Goal: Information Seeking & Learning: Learn about a topic

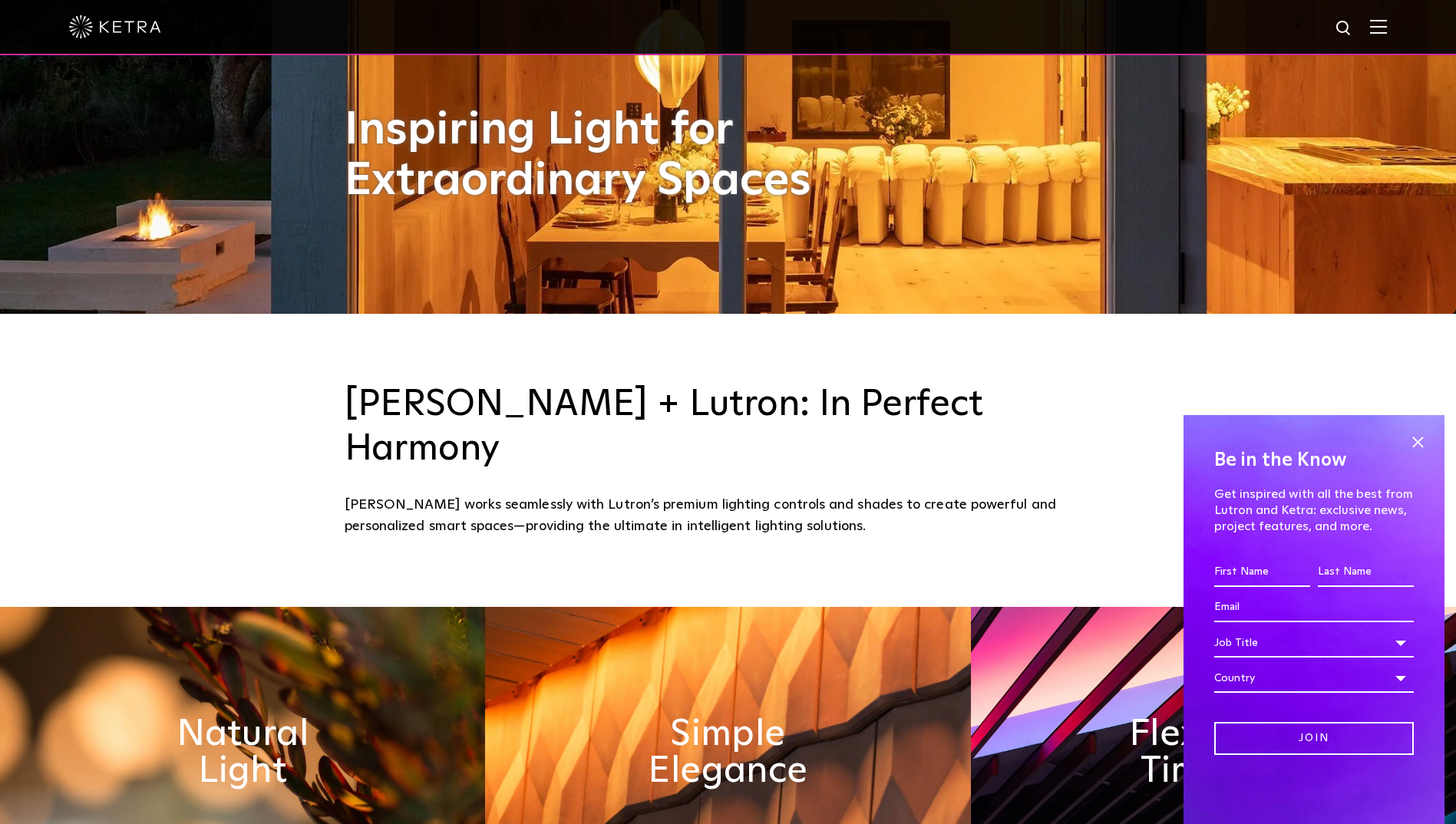
scroll to position [537, 0]
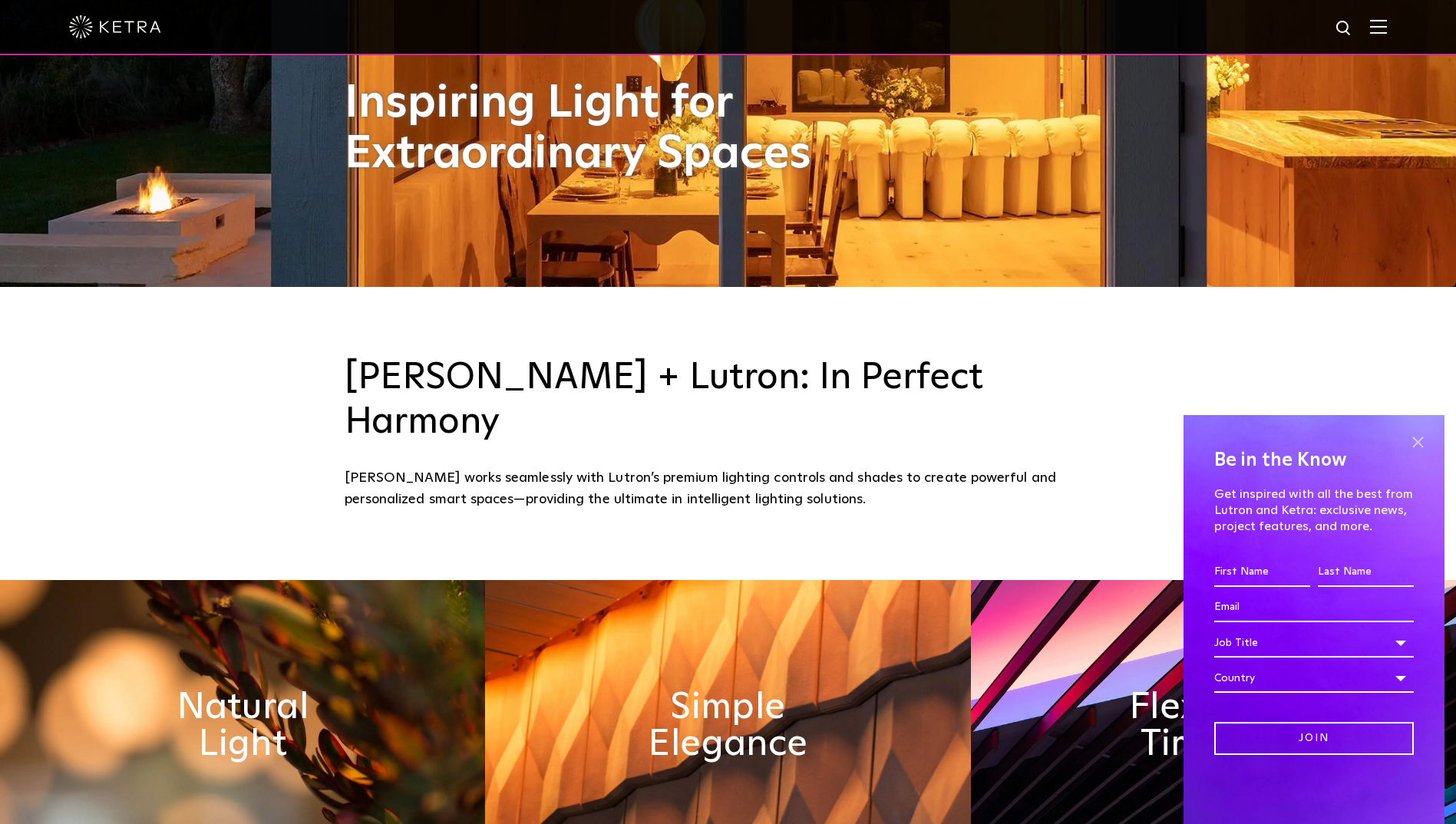
click at [1410, 437] on span at bounding box center [1418, 442] width 23 height 23
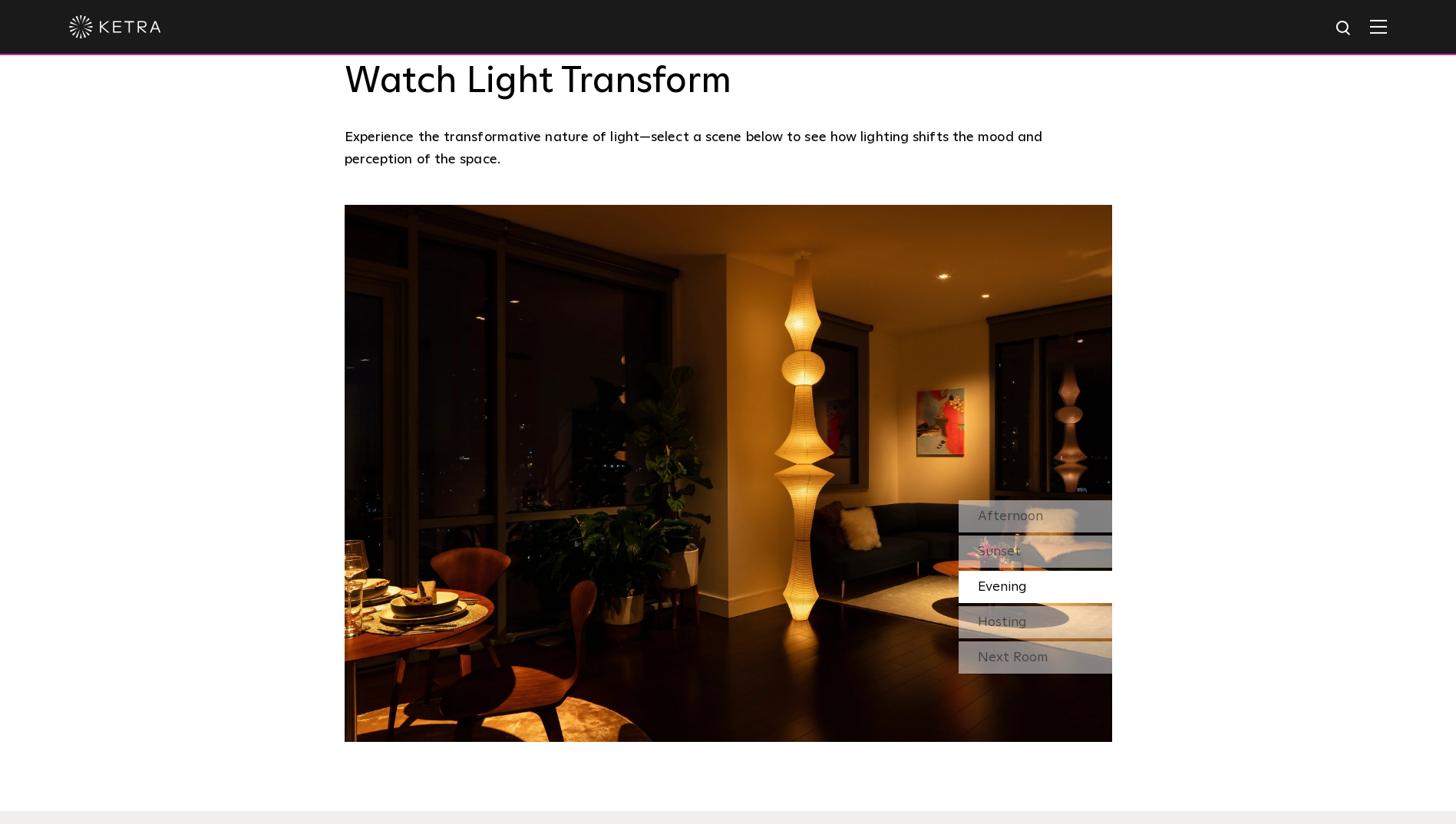
scroll to position [1458, 0]
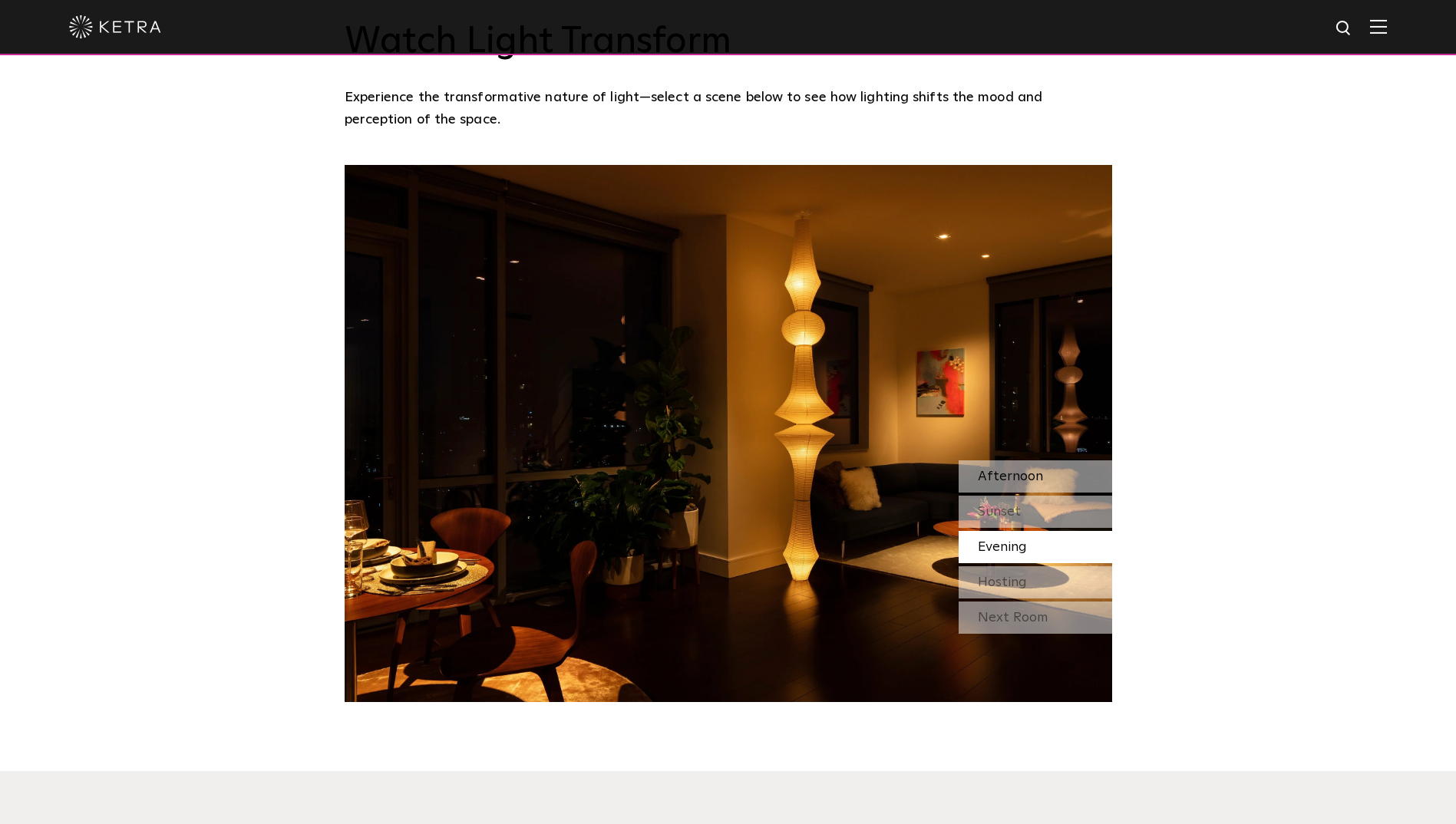
click at [1028, 470] on span "Afternoon" at bounding box center [1010, 477] width 65 height 14
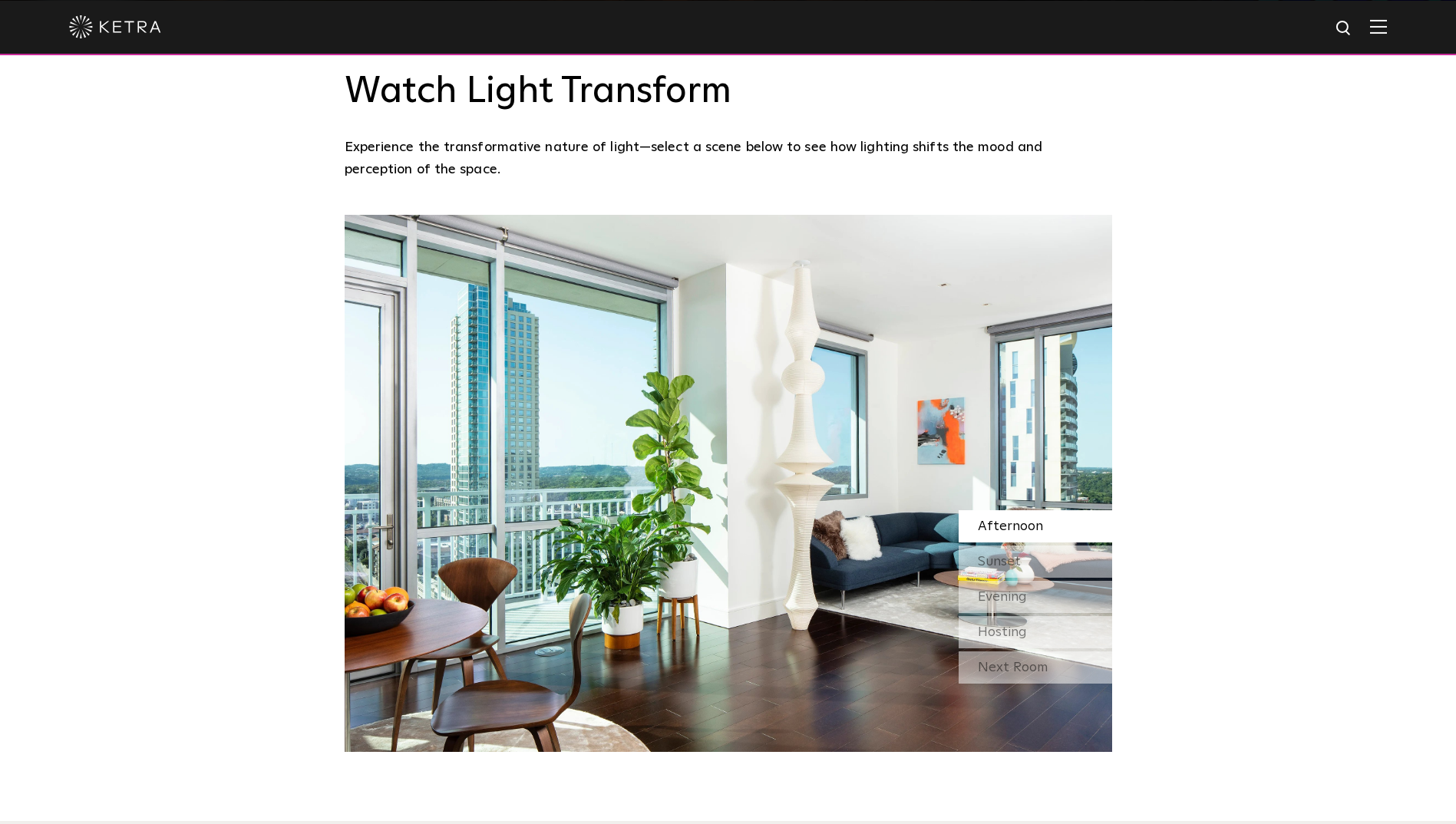
scroll to position [1381, 0]
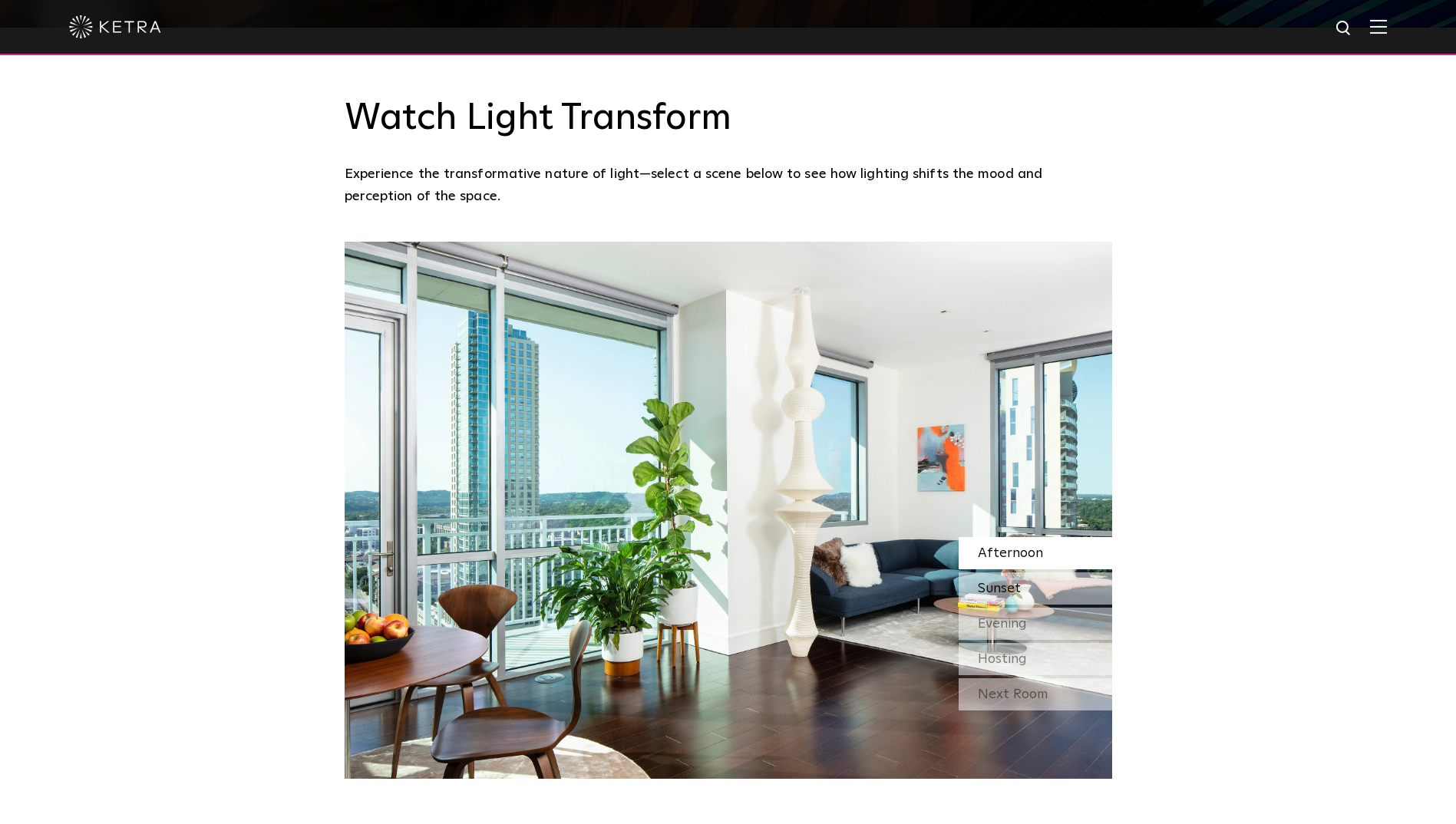
click at [1003, 582] on span "Sunset" at bounding box center [999, 589] width 43 height 14
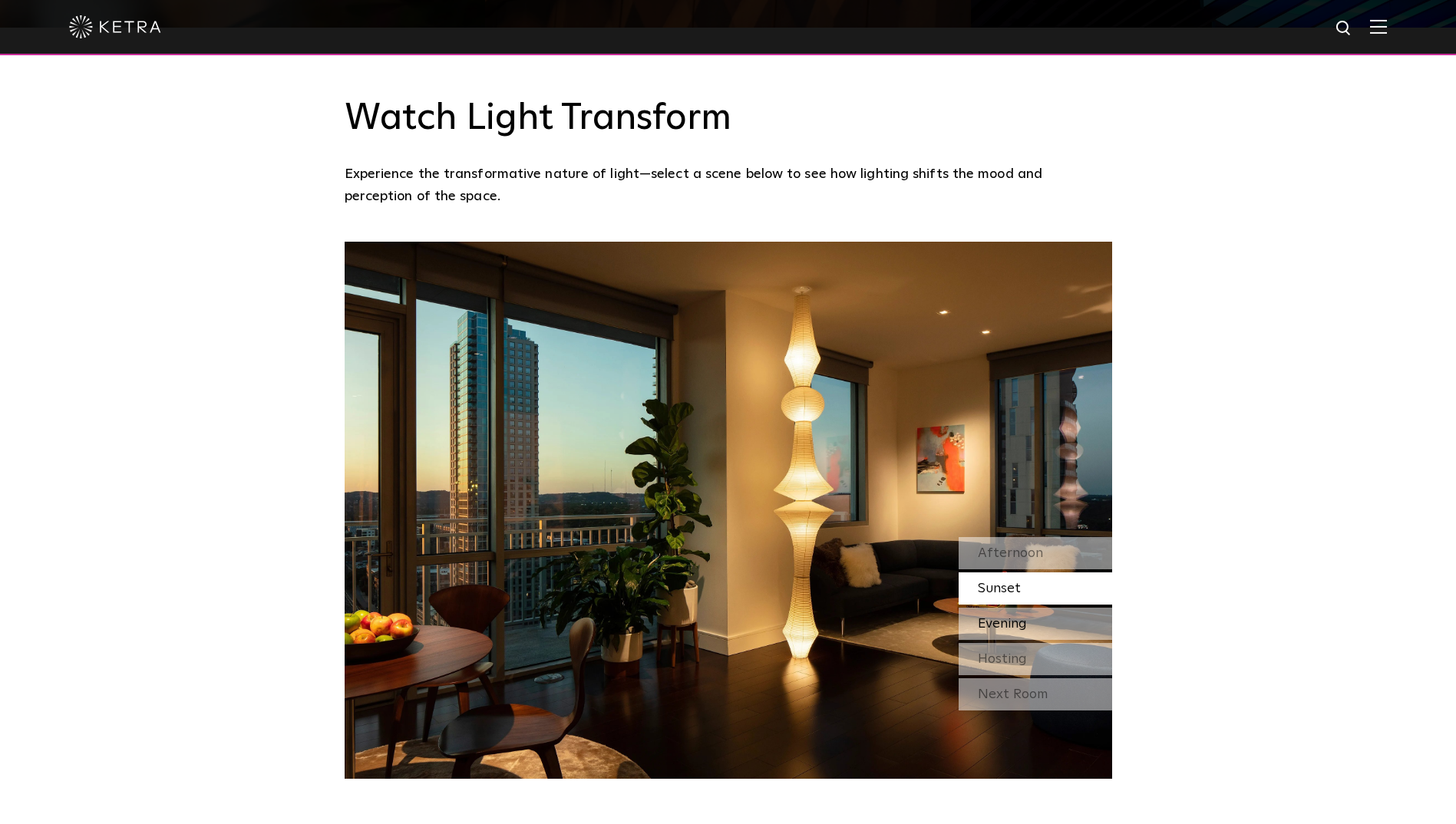
click at [1019, 617] on span "Evening" at bounding box center [1002, 624] width 49 height 14
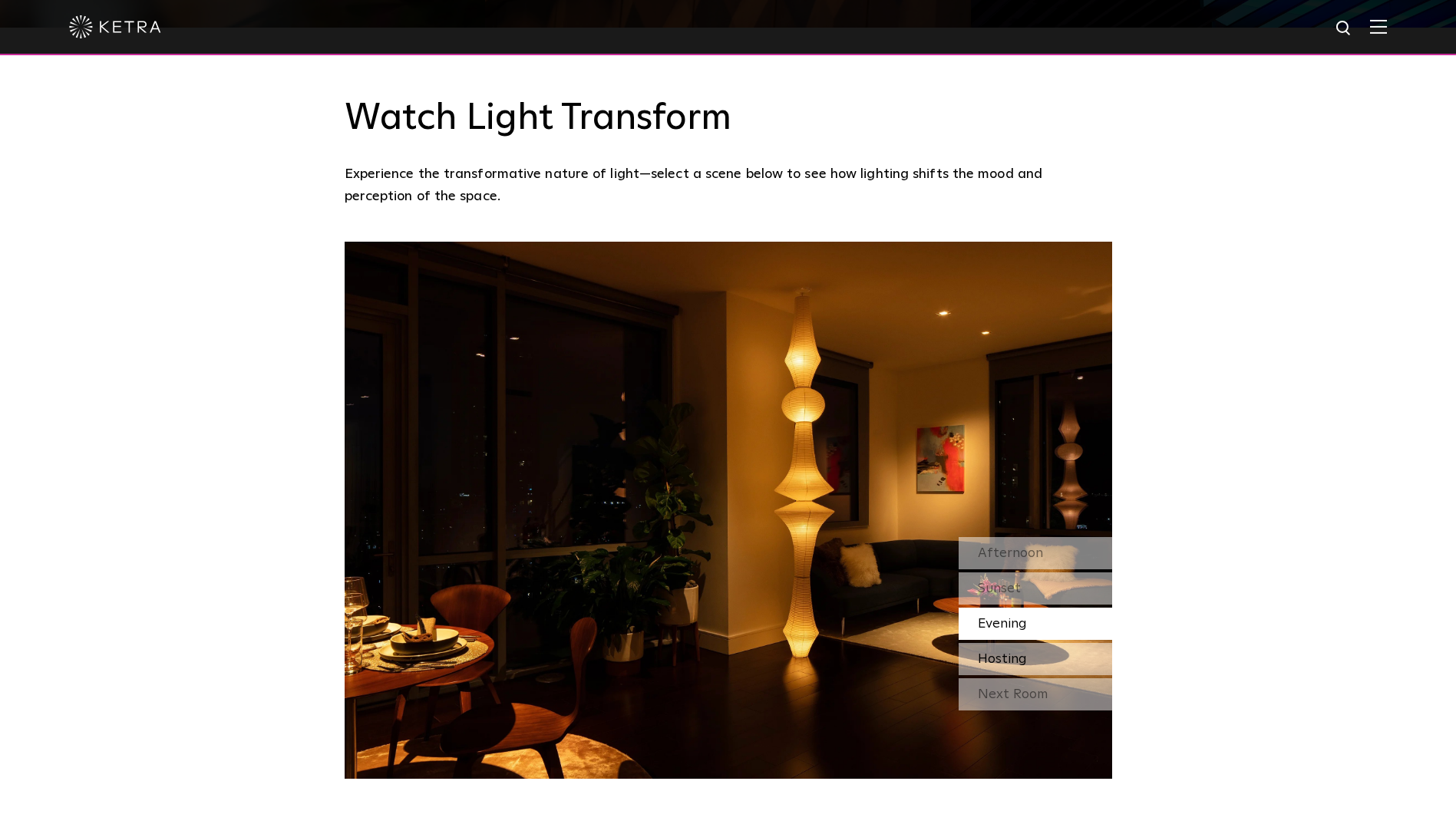
click at [1024, 653] on span "Hosting" at bounding box center [1002, 660] width 49 height 14
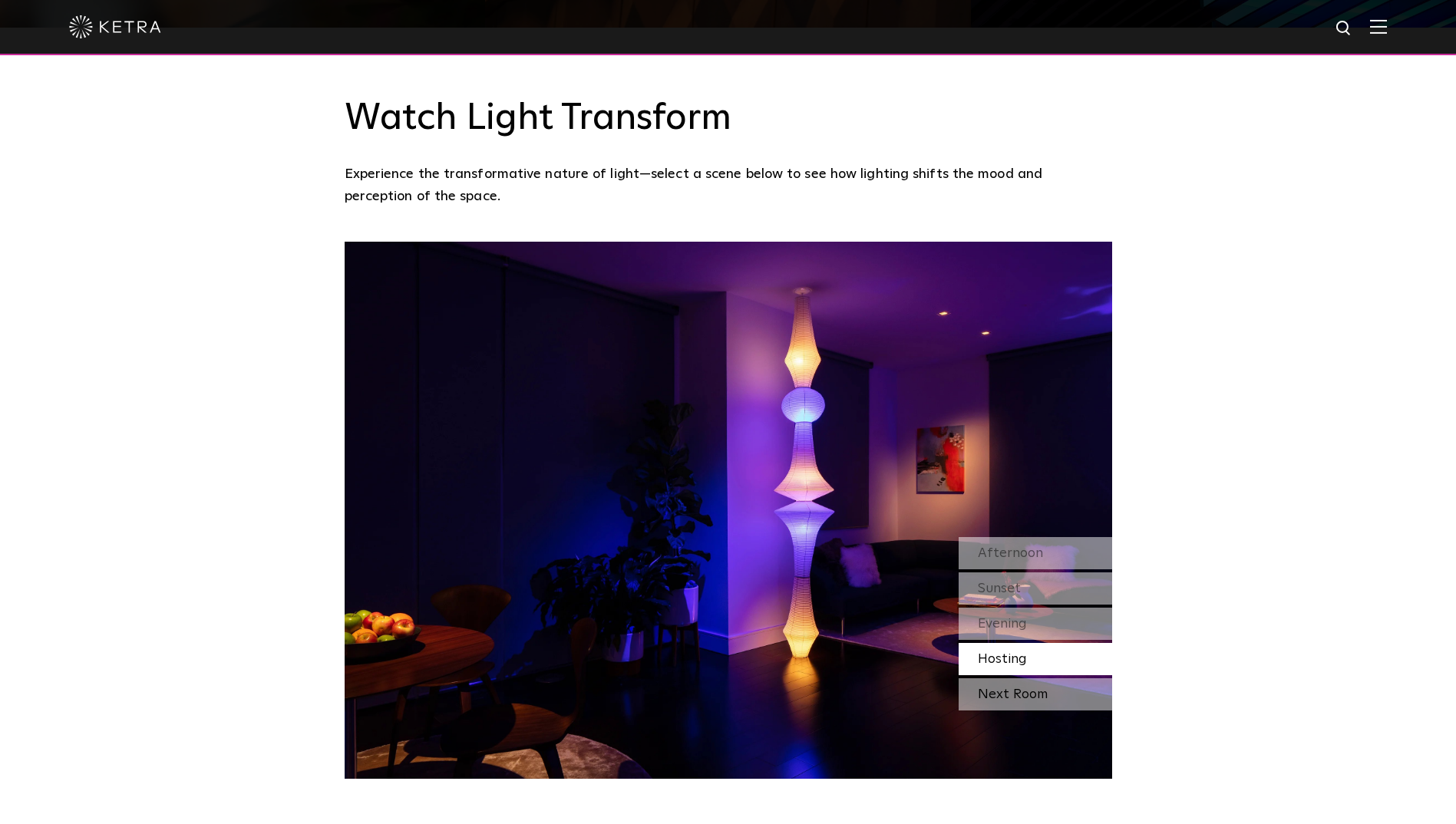
click at [1044, 679] on div "Next Room" at bounding box center [1035, 695] width 154 height 32
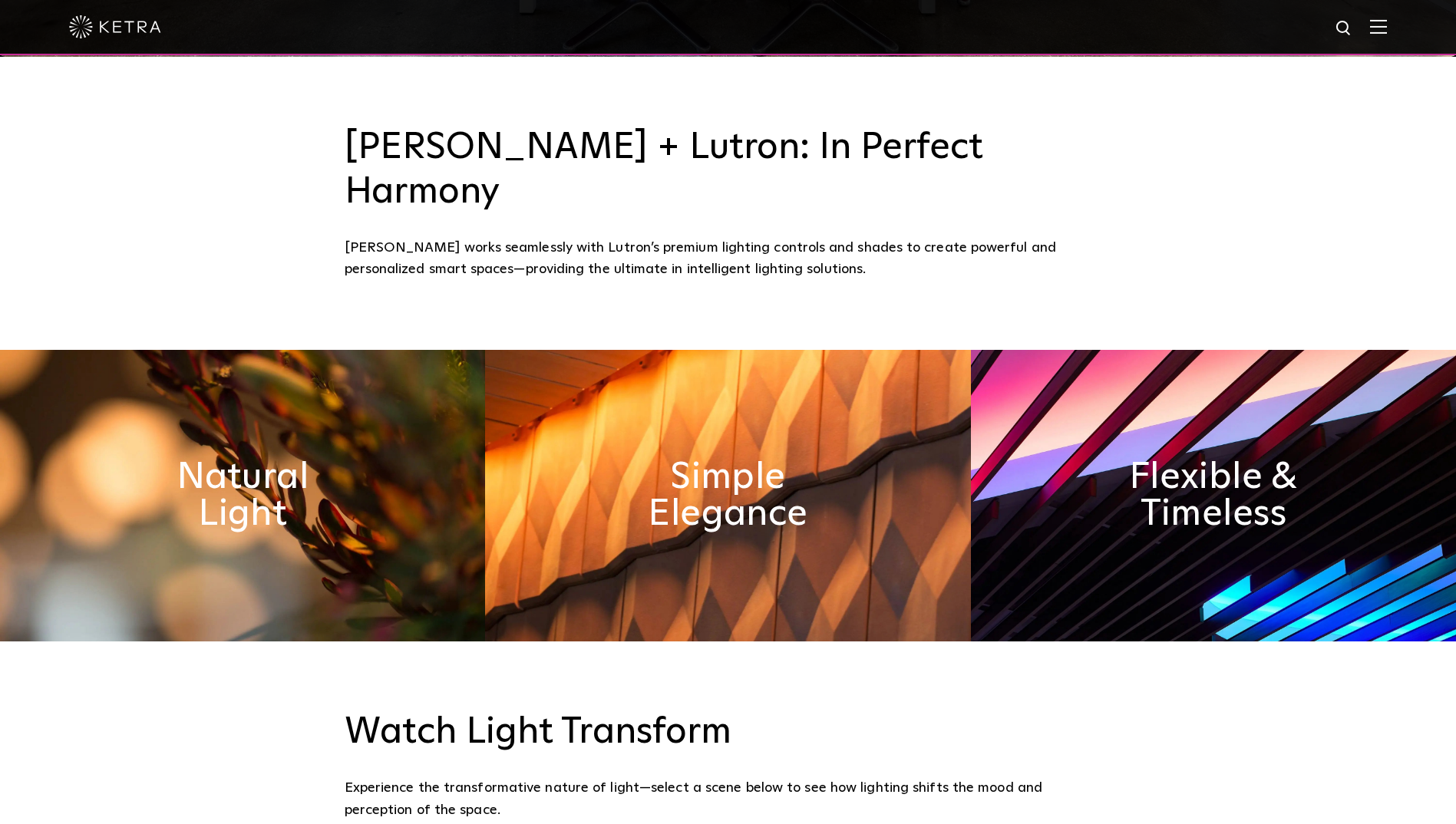
scroll to position [537, 0]
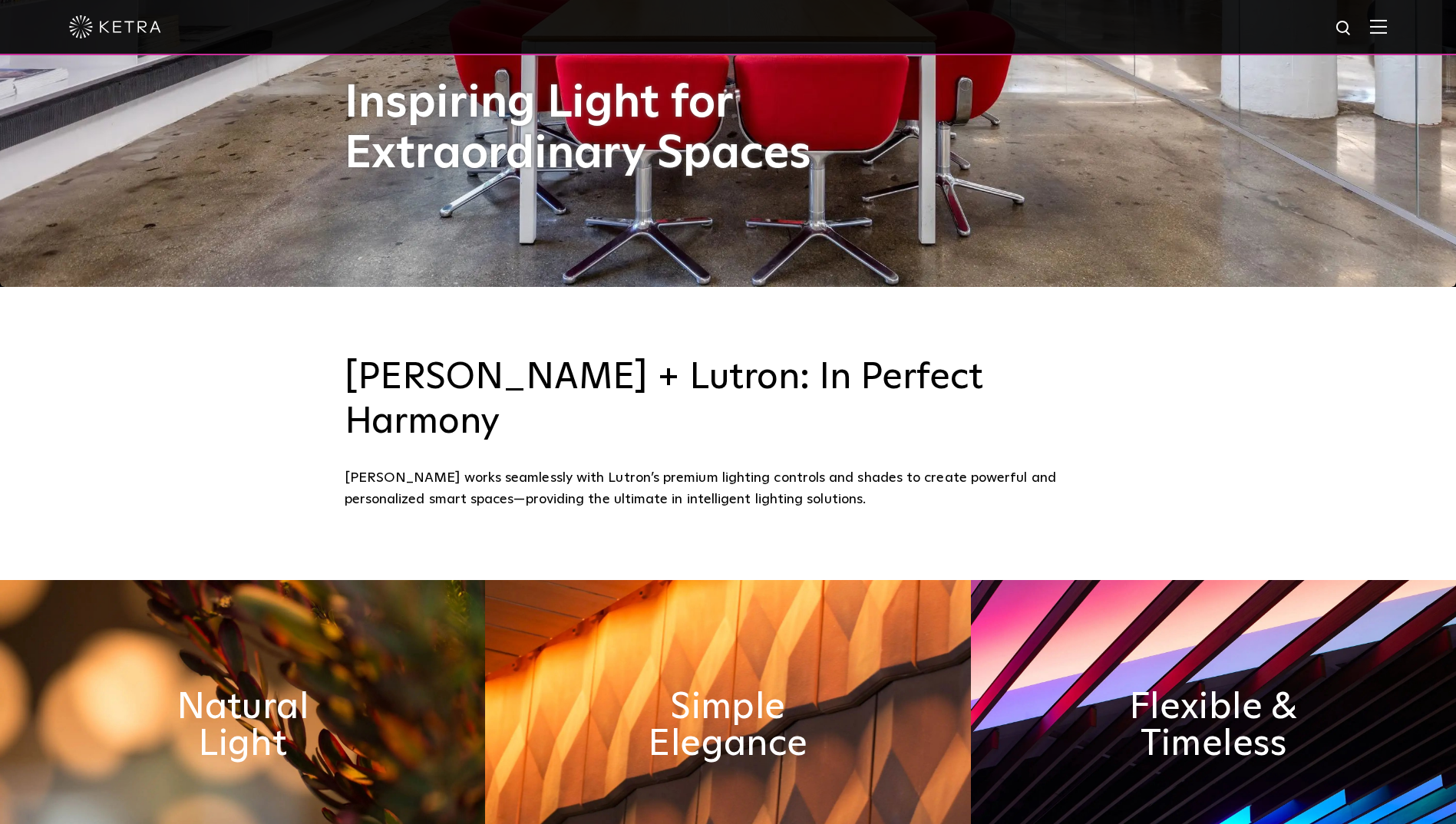
click at [1378, 31] on div at bounding box center [728, 27] width 1318 height 54
click at [1387, 24] on img at bounding box center [1378, 26] width 17 height 15
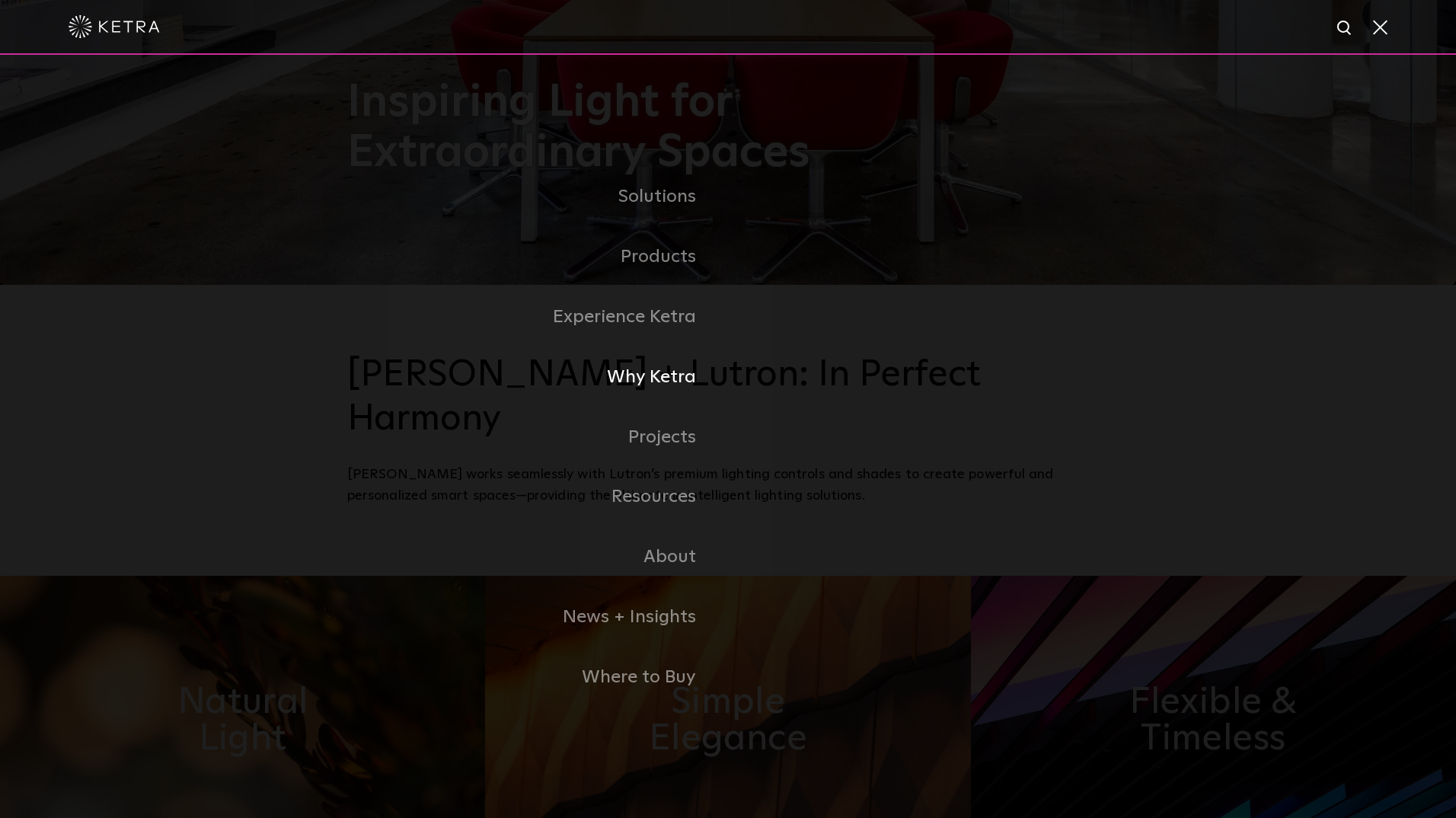
click at [655, 375] on link "Why Ketra" at bounding box center [537, 377] width 381 height 60
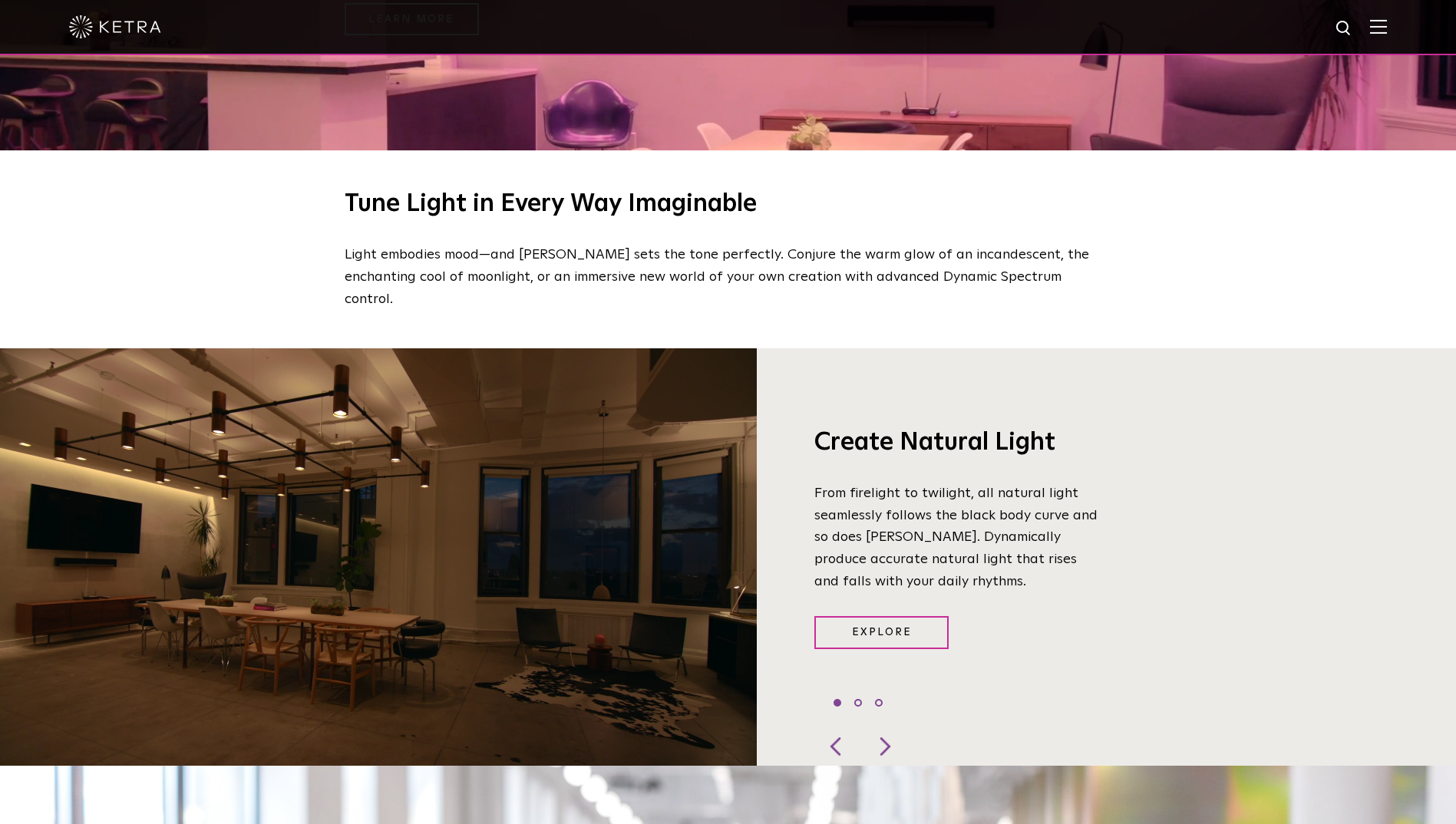
scroll to position [1151, 0]
